Goal: Task Accomplishment & Management: Use online tool/utility

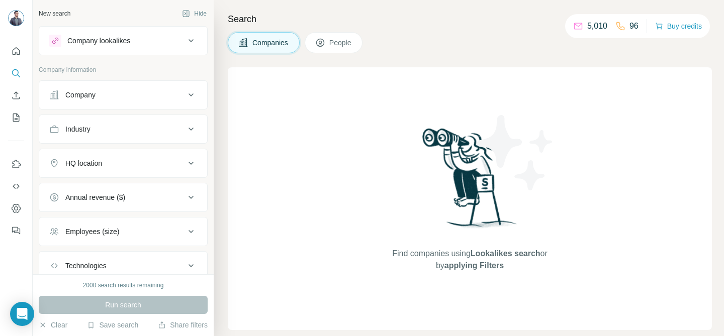
click at [359, 62] on div "Search Companies People Find companies using Lookalikes search or by applying F…" at bounding box center [469, 168] width 510 height 336
click at [127, 325] on button "Save search" at bounding box center [112, 325] width 51 height 10
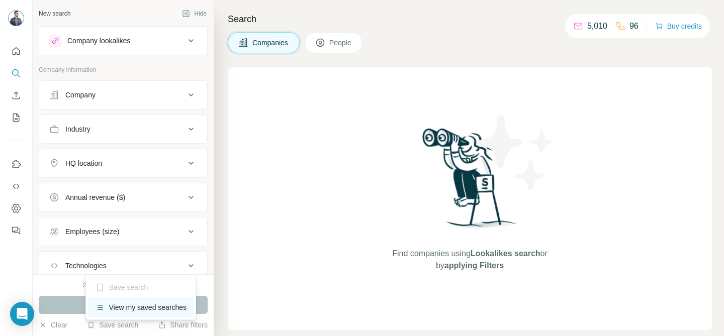
click at [131, 303] on div "View my saved searches" at bounding box center [141, 308] width 106 height 20
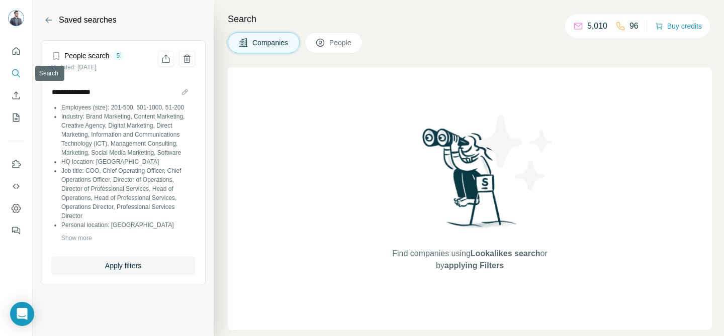
click at [19, 81] on button "Search" at bounding box center [16, 73] width 16 height 18
click at [20, 56] on button "Quick start" at bounding box center [16, 51] width 16 height 18
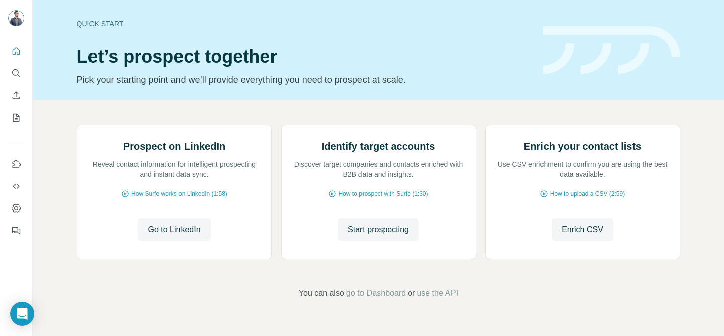
click at [20, 63] on nav at bounding box center [16, 84] width 16 height 84
click at [13, 88] on button "Enrich CSV" at bounding box center [16, 95] width 16 height 18
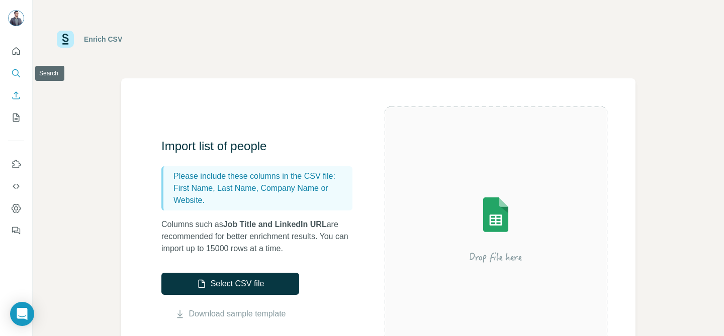
click at [18, 74] on icon "Search" at bounding box center [16, 73] width 10 height 10
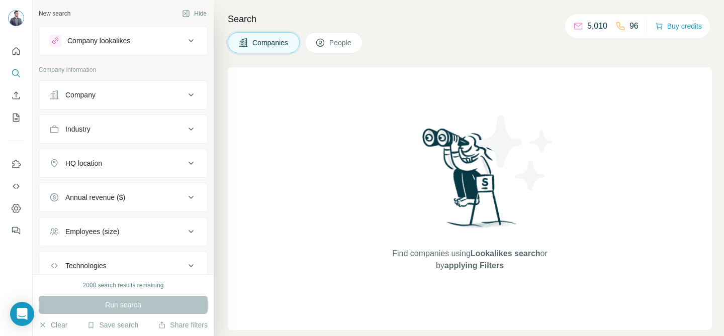
click at [140, 131] on div "Industry" at bounding box center [117, 129] width 136 height 10
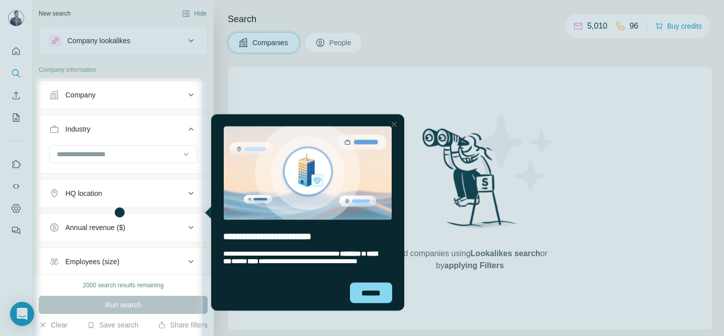
click at [202, 178] on div "New search Hide Company lookalikes Company information Company Industry HQ loca…" at bounding box center [123, 137] width 181 height 274
click at [398, 125] on div at bounding box center [394, 124] width 12 height 12
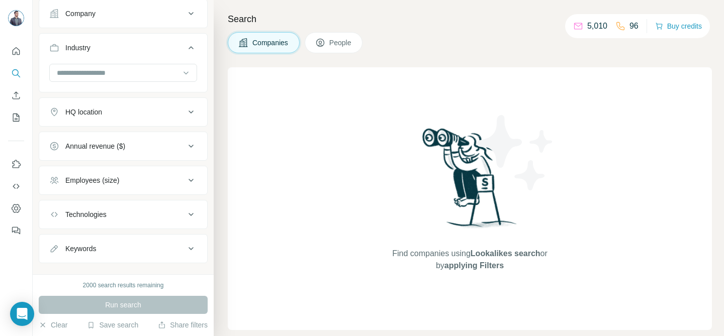
scroll to position [99, 0]
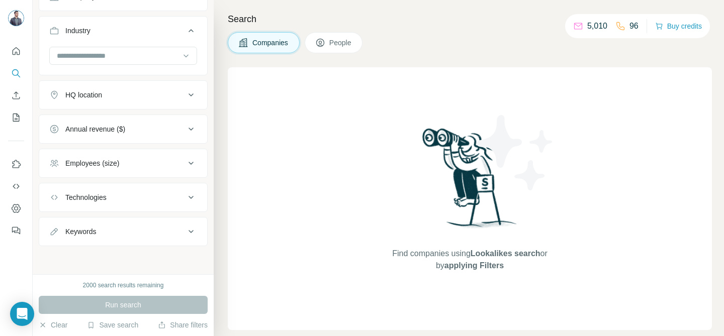
click at [135, 188] on button "Technologies" at bounding box center [123, 197] width 168 height 24
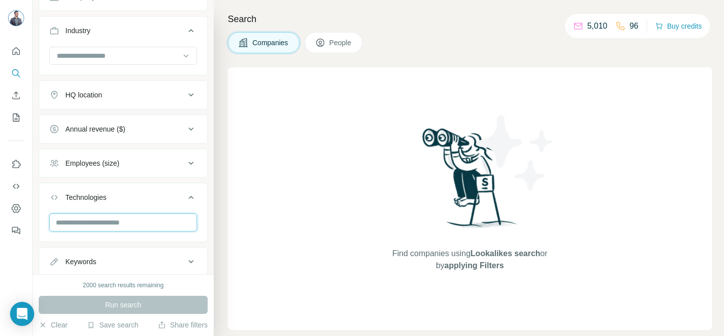
click at [116, 218] on input "text" at bounding box center [123, 223] width 148 height 18
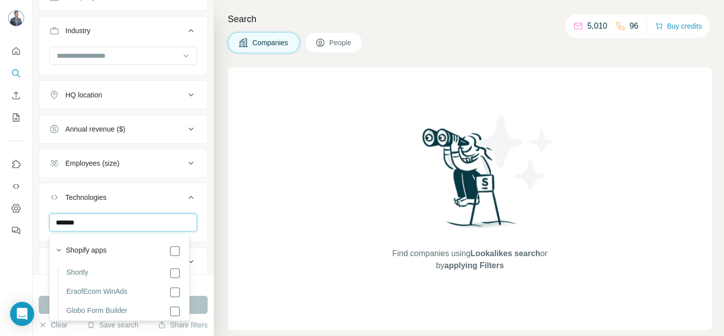
type input "*******"
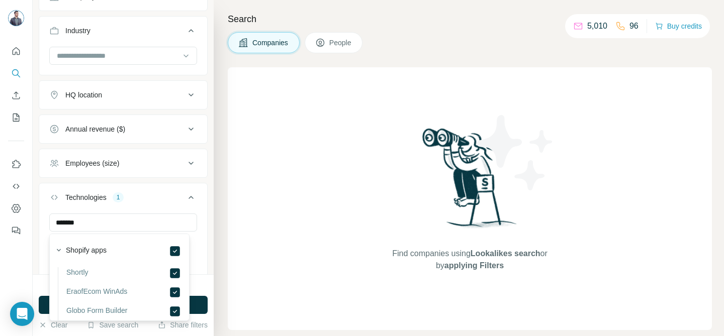
click at [185, 199] on icon at bounding box center [191, 198] width 12 height 12
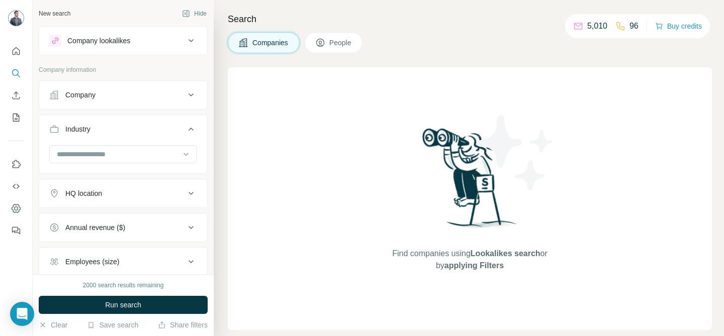
click at [134, 195] on div "HQ location" at bounding box center [117, 193] width 136 height 10
click at [110, 214] on input "text" at bounding box center [123, 219] width 148 height 18
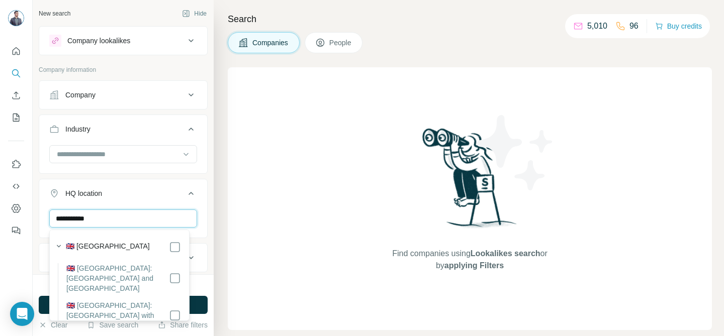
type input "**********"
click at [120, 241] on label "🇬🇧 [GEOGRAPHIC_DATA]" at bounding box center [108, 247] width 84 height 12
click at [185, 195] on icon at bounding box center [191, 193] width 12 height 12
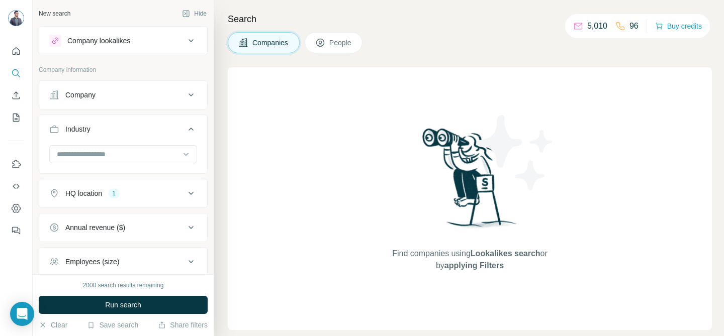
click at [338, 40] on span "People" at bounding box center [340, 43] width 23 height 10
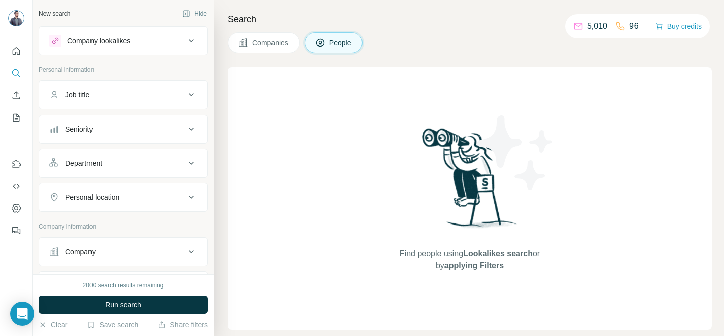
click at [114, 98] on div "Job title" at bounding box center [117, 95] width 136 height 10
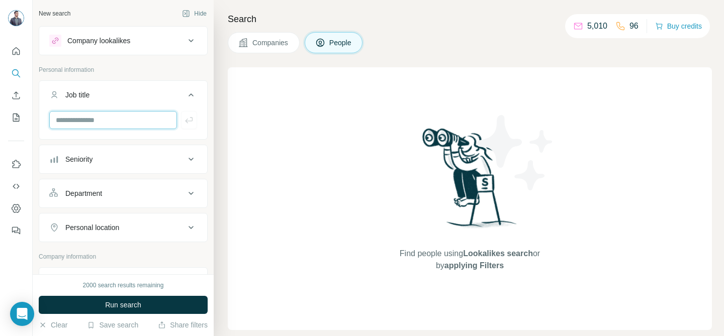
click at [104, 119] on input "text" at bounding box center [113, 120] width 128 height 18
type input "**********"
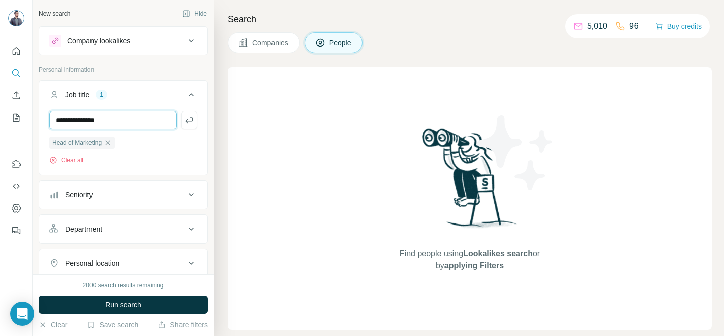
type input "**********"
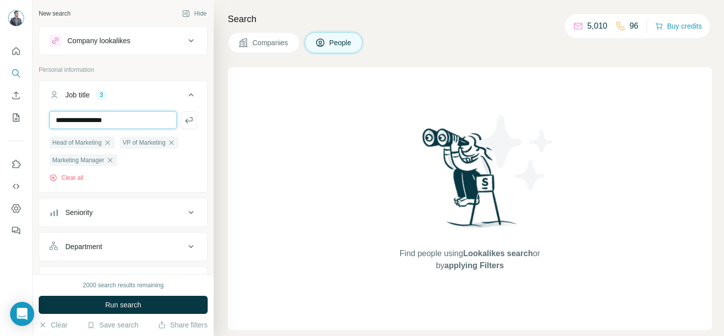
type input "**********"
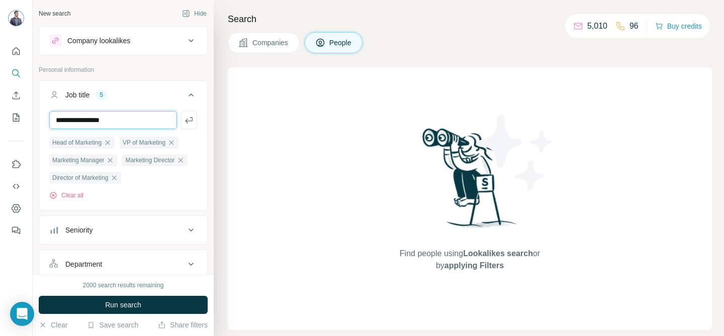
type input "**********"
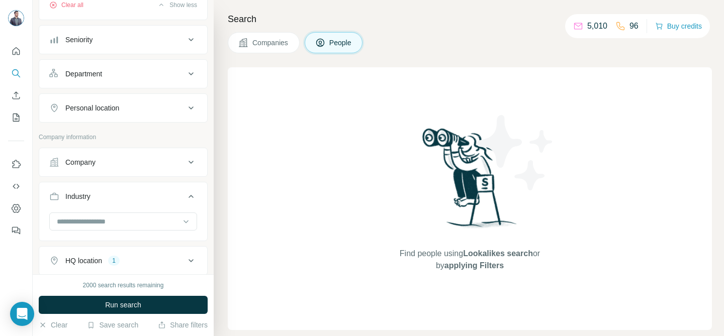
scroll to position [261, 0]
click at [126, 120] on button "Personal location" at bounding box center [123, 108] width 168 height 24
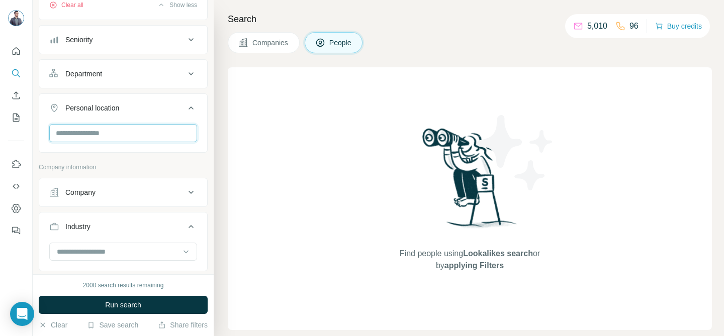
click at [119, 142] on input "text" at bounding box center [123, 133] width 148 height 18
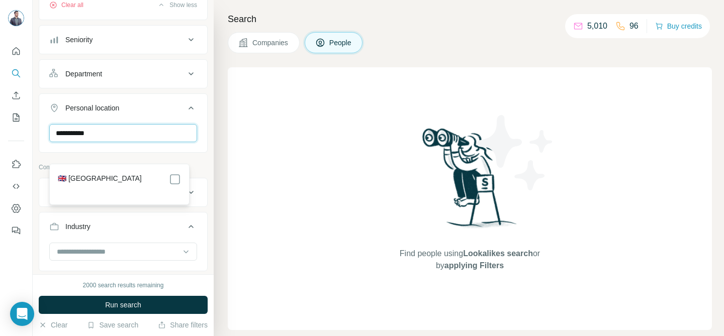
type input "**********"
click at [116, 175] on label "🇬🇧 [GEOGRAPHIC_DATA]" at bounding box center [100, 179] width 84 height 12
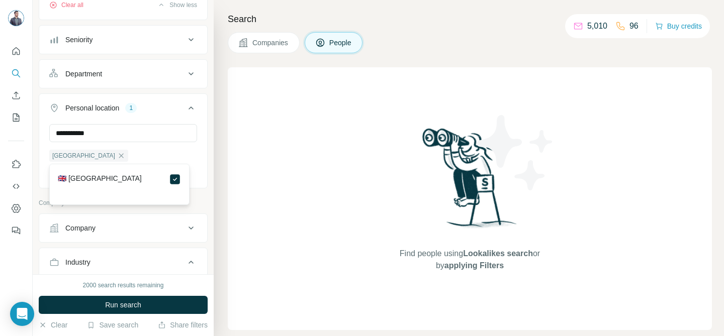
click at [198, 160] on div "**********" at bounding box center [123, 155] width 168 height 62
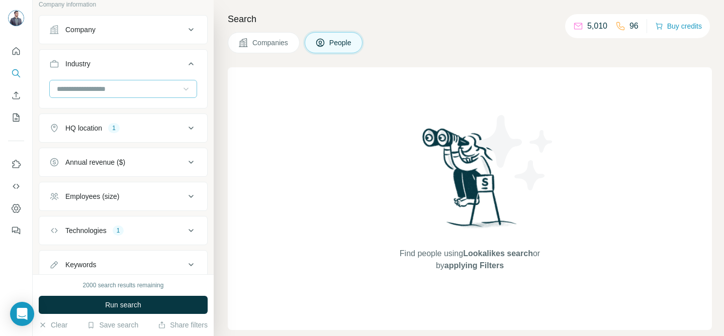
scroll to position [473, 0]
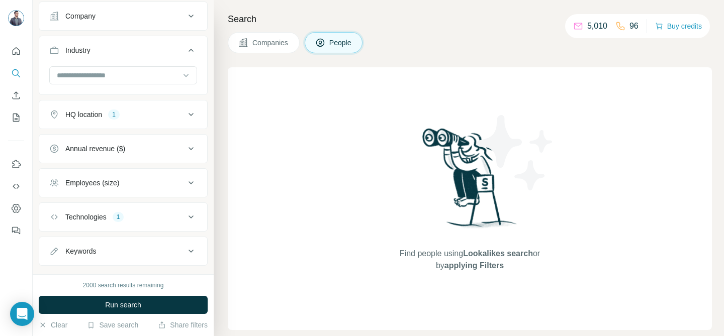
click at [217, 87] on div "Search Companies People Find people using Lookalikes search or by applying Filt…" at bounding box center [469, 168] width 510 height 336
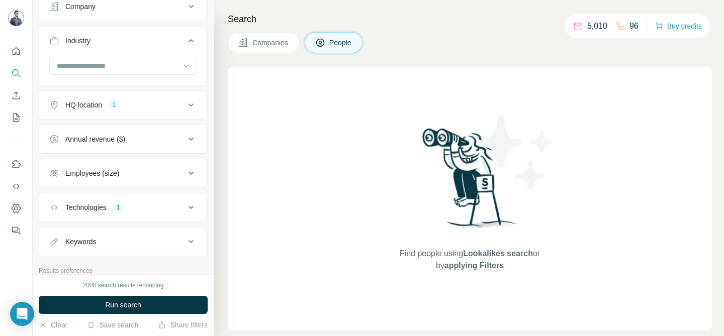
scroll to position [495, 0]
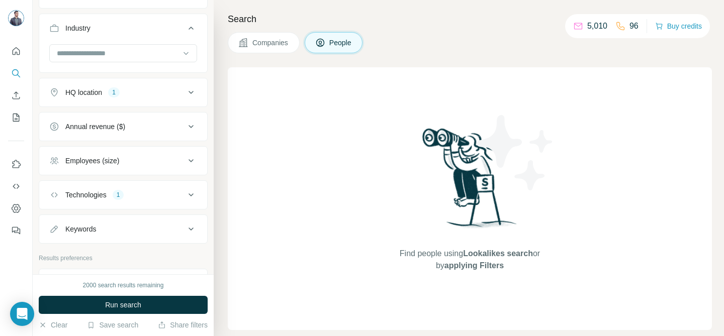
click at [151, 137] on button "Annual revenue ($)" at bounding box center [123, 127] width 168 height 24
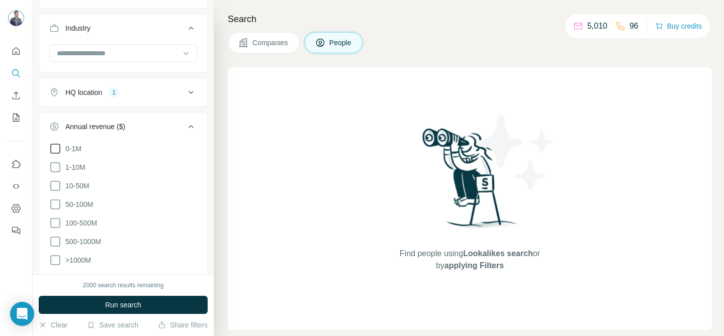
click at [75, 154] on span "0-1M" at bounding box center [71, 149] width 20 height 10
click at [76, 172] on span "1-10M" at bounding box center [73, 167] width 24 height 10
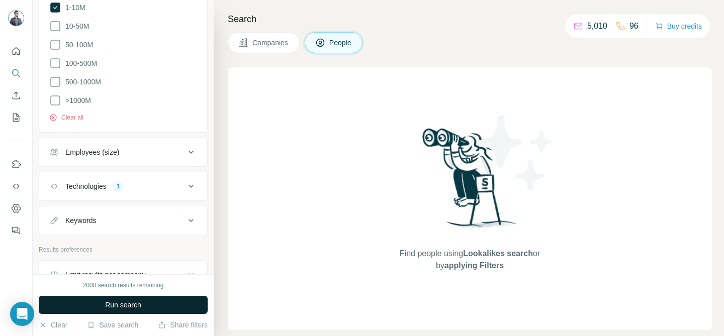
click at [145, 302] on button "Run search" at bounding box center [123, 305] width 169 height 18
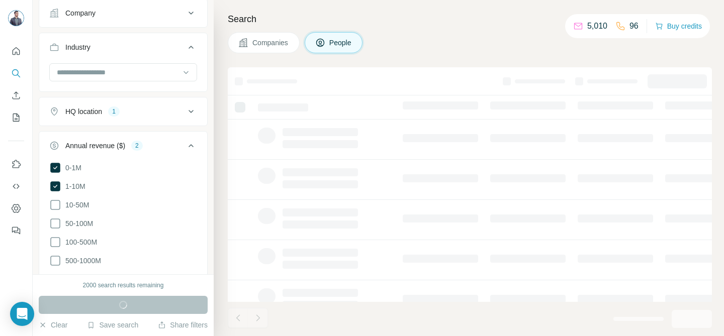
scroll to position [476, 0]
click at [186, 152] on icon at bounding box center [191, 146] width 12 height 12
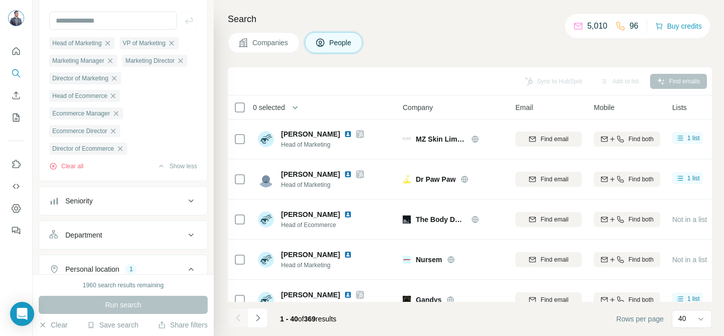
scroll to position [1432, 0]
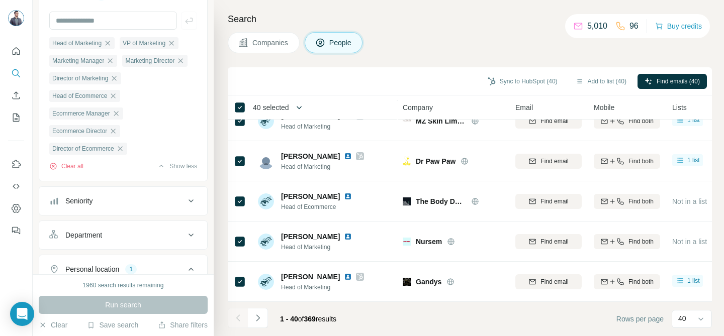
click at [304, 109] on icon "button" at bounding box center [299, 108] width 10 height 10
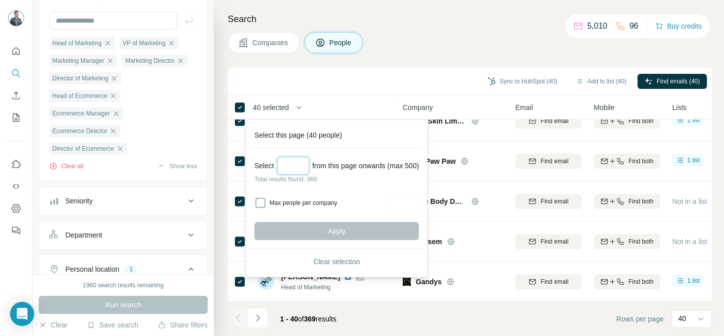
click at [293, 165] on input "Select a number (up to 500)" at bounding box center [293, 166] width 32 height 18
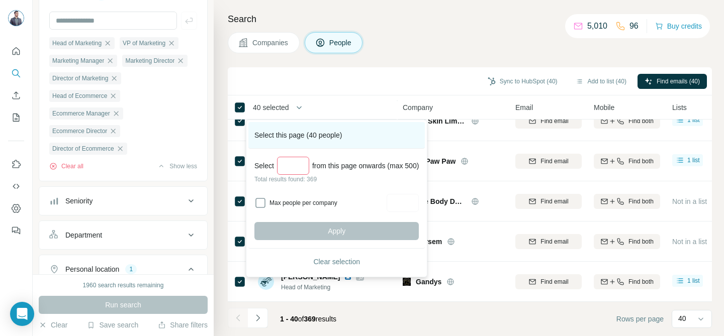
click at [363, 147] on div "Select this page (40 people)" at bounding box center [336, 135] width 176 height 27
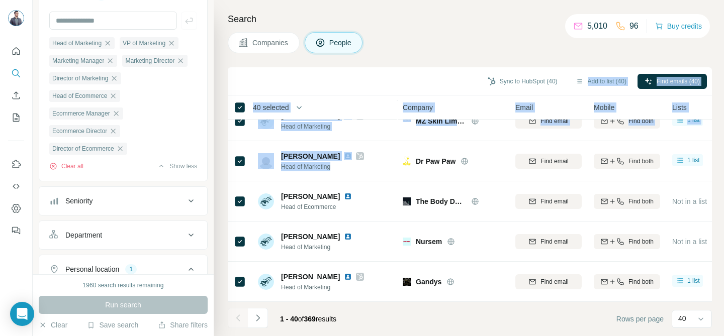
scroll to position [1348, 0]
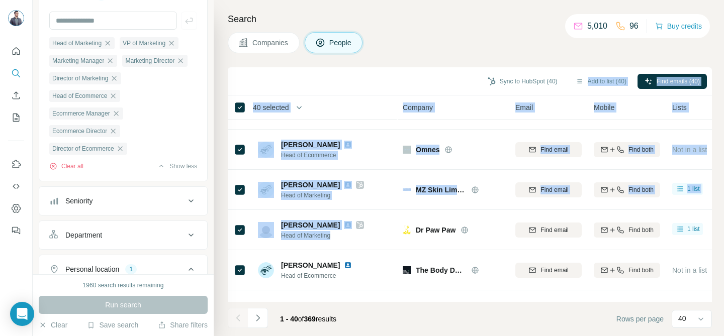
drag, startPoint x: 306, startPoint y: 165, endPoint x: 303, endPoint y: 91, distance: 74.5
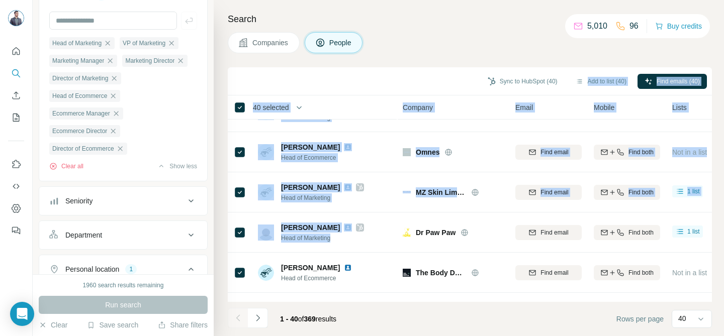
click at [303, 91] on div "Sync to HubSpot (40) Add to list (40) Find emails (40) 40 selected People Compa…" at bounding box center [470, 201] width 484 height 269
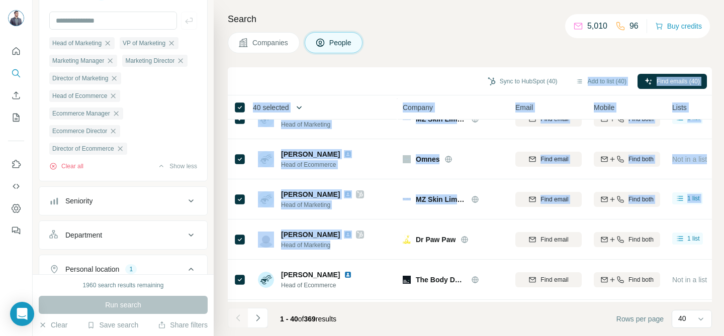
click at [302, 103] on icon "button" at bounding box center [299, 108] width 10 height 10
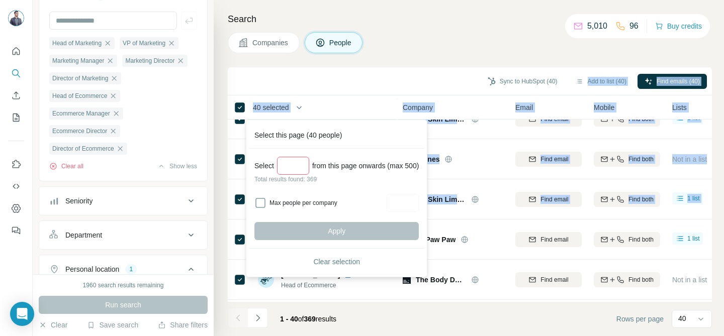
click at [299, 162] on input "***" at bounding box center [293, 166] width 32 height 18
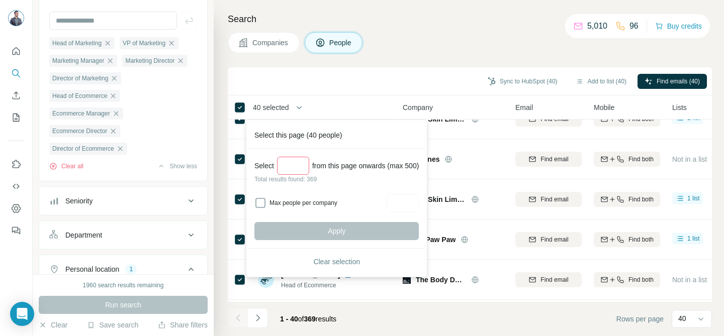
click at [295, 163] on input "***" at bounding box center [293, 166] width 32 height 18
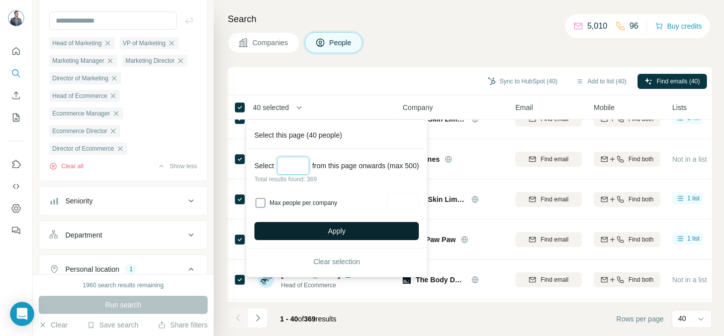
type input "***"
click at [351, 230] on button "Apply" at bounding box center [336, 231] width 164 height 18
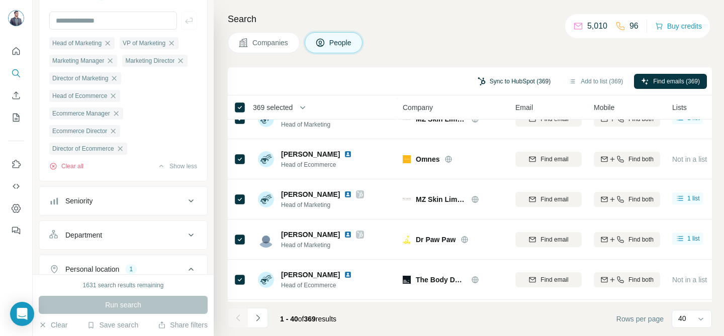
click at [505, 82] on button "Sync to HubSpot (369)" at bounding box center [513, 81] width 87 height 15
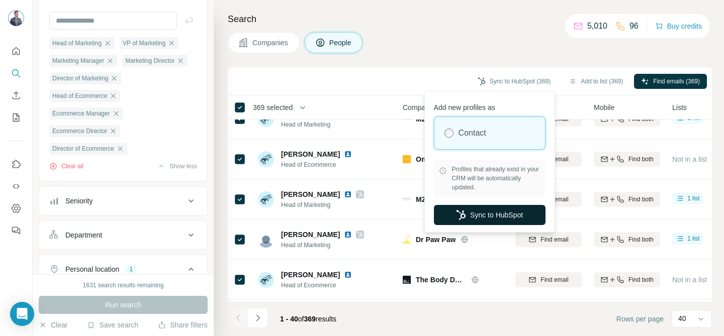
click at [492, 217] on button "Sync to HubSpot" at bounding box center [490, 215] width 112 height 20
